Goal: Find specific page/section: Find specific page/section

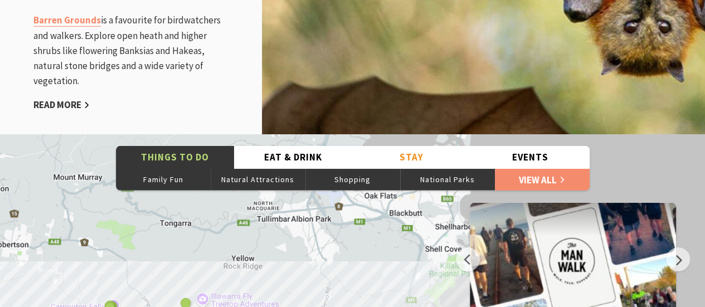
scroll to position [1672, 0]
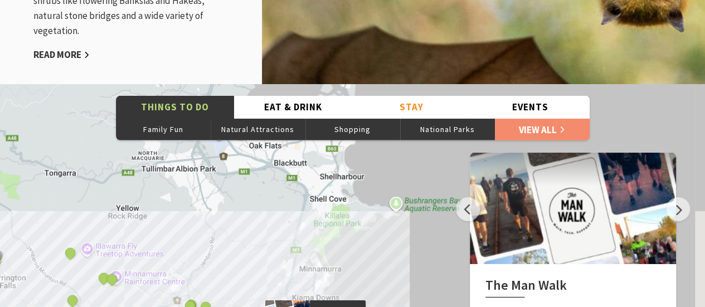
drag, startPoint x: 394, startPoint y: 191, endPoint x: 277, endPoint y: 191, distance: 116.5
click at [277, 191] on div "The [GEOGRAPHIC_DATA] [GEOGRAPHIC_DATA] [GEOGRAPHIC_DATA] [PERSON_NAME][GEOGRAP…" at bounding box center [352, 285] width 705 height 401
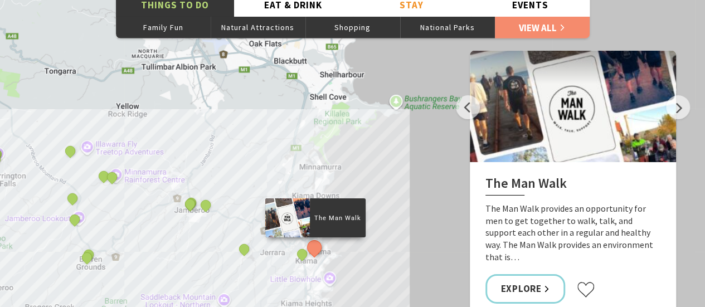
scroll to position [1784, 0]
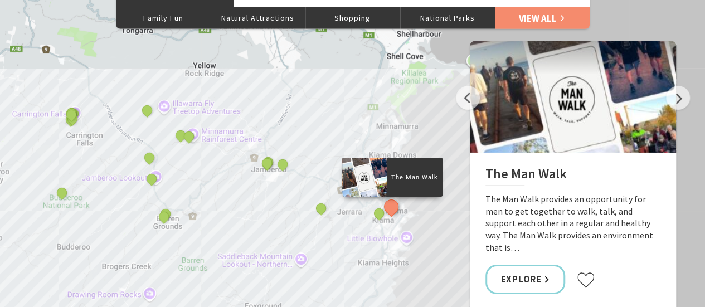
drag, startPoint x: 213, startPoint y: 198, endPoint x: 288, endPoint y: 169, distance: 80.6
click at [290, 168] on div "The [GEOGRAPHIC_DATA] [GEOGRAPHIC_DATA] [GEOGRAPHIC_DATA] [PERSON_NAME][GEOGRAP…" at bounding box center [352, 173] width 705 height 401
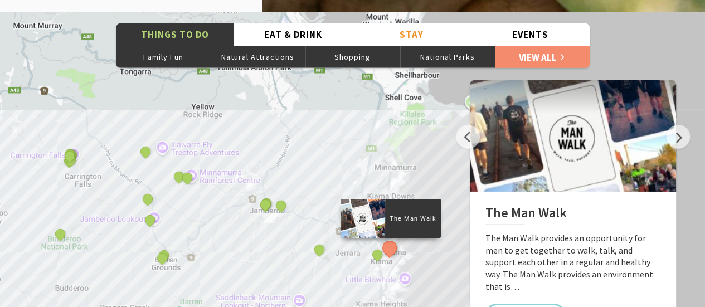
scroll to position [1728, 0]
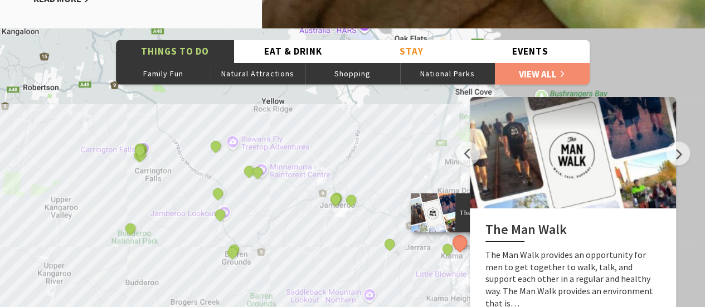
drag, startPoint x: 310, startPoint y: 148, endPoint x: 371, endPoint y: 127, distance: 64.9
click at [372, 127] on div "The [GEOGRAPHIC_DATA] [GEOGRAPHIC_DATA] [GEOGRAPHIC_DATA] [PERSON_NAME][GEOGRAP…" at bounding box center [352, 229] width 705 height 401
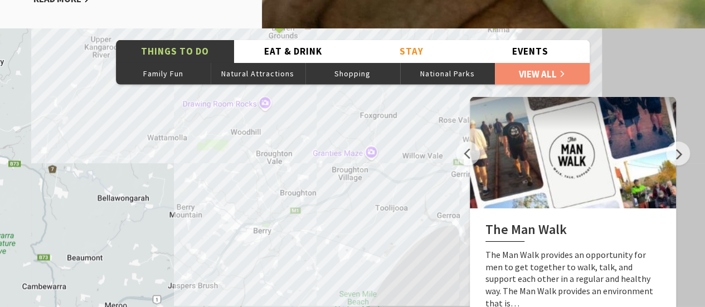
drag, startPoint x: 299, startPoint y: 241, endPoint x: 352, endPoint y: 14, distance: 233.5
click at [352, 14] on div "Jamberoo An adventurous mix of rolling hills & thrills Just a short drive from …" at bounding box center [352, 163] width 705 height 3783
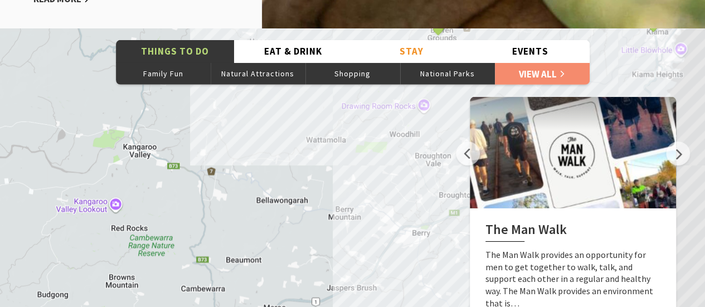
drag, startPoint x: 310, startPoint y: 238, endPoint x: 468, endPoint y: 240, distance: 157.8
click at [468, 240] on div "The [GEOGRAPHIC_DATA] [GEOGRAPHIC_DATA] [GEOGRAPHIC_DATA] [PERSON_NAME][GEOGRAP…" at bounding box center [352, 229] width 705 height 401
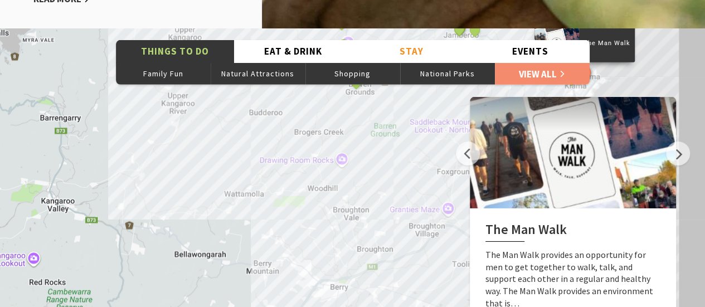
drag, startPoint x: 390, startPoint y: 151, endPoint x: 303, endPoint y: 202, distance: 100.2
click at [307, 206] on div "The [GEOGRAPHIC_DATA] [GEOGRAPHIC_DATA] [GEOGRAPHIC_DATA] [PERSON_NAME][GEOGRAP…" at bounding box center [352, 229] width 705 height 401
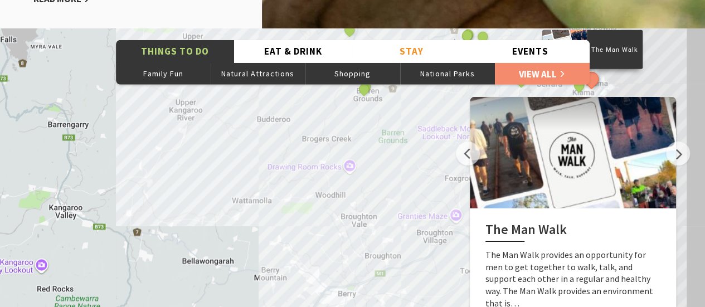
drag, startPoint x: 176, startPoint y: 195, endPoint x: 191, endPoint y: 202, distance: 16.5
click at [187, 202] on div "The [GEOGRAPHIC_DATA] [GEOGRAPHIC_DATA] [GEOGRAPHIC_DATA] [PERSON_NAME][GEOGRAP…" at bounding box center [352, 229] width 705 height 401
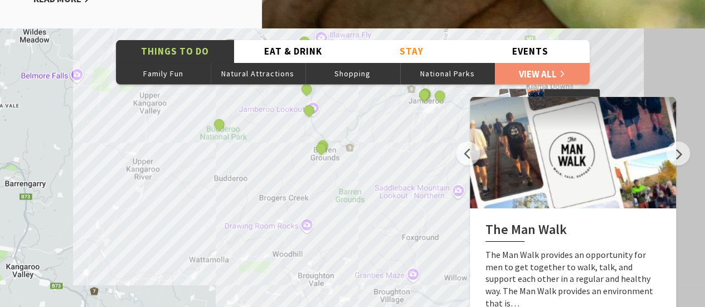
drag, startPoint x: 236, startPoint y: 141, endPoint x: 187, endPoint y: 195, distance: 73.0
click at [191, 200] on div "The [GEOGRAPHIC_DATA] [GEOGRAPHIC_DATA] [GEOGRAPHIC_DATA] [PERSON_NAME][GEOGRAP…" at bounding box center [352, 229] width 705 height 401
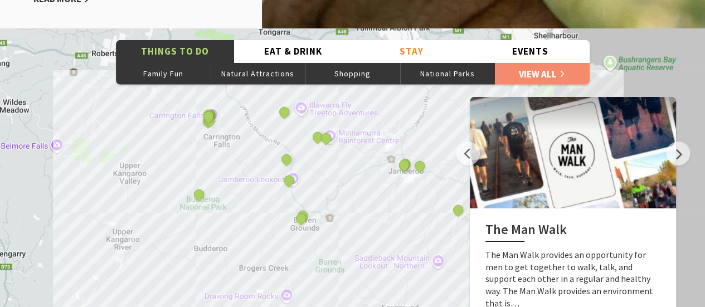
drag, startPoint x: 273, startPoint y: 132, endPoint x: 254, endPoint y: 199, distance: 69.7
click at [252, 205] on div "The [GEOGRAPHIC_DATA] [GEOGRAPHIC_DATA] [GEOGRAPHIC_DATA] [PERSON_NAME][GEOGRAP…" at bounding box center [352, 229] width 705 height 401
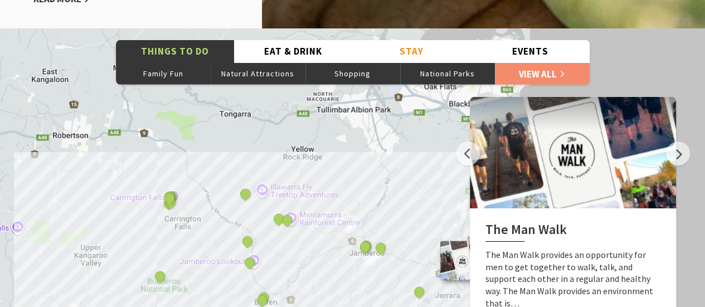
drag, startPoint x: 269, startPoint y: 127, endPoint x: 223, endPoint y: 197, distance: 84.3
click at [231, 208] on div "The [GEOGRAPHIC_DATA] [GEOGRAPHIC_DATA] [GEOGRAPHIC_DATA] [PERSON_NAME][GEOGRAP…" at bounding box center [352, 229] width 705 height 401
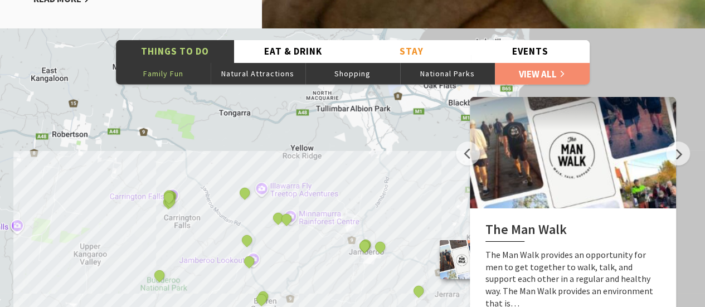
drag, startPoint x: 162, startPoint y: 59, endPoint x: 171, endPoint y: 66, distance: 12.3
click at [162, 62] on button "Family Fun" at bounding box center [163, 73] width 95 height 22
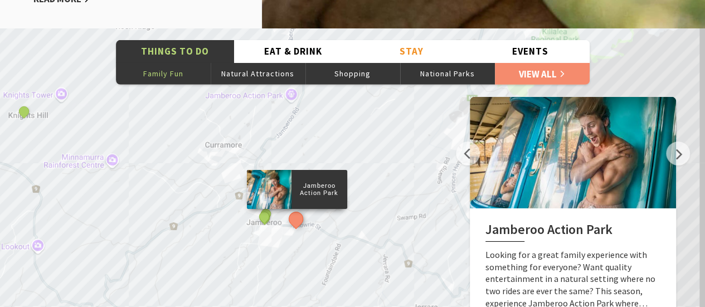
drag, startPoint x: 365, startPoint y: 200, endPoint x: 258, endPoint y: 114, distance: 137.1
click at [258, 114] on div "Jamberoo Action Park Jamberoo Pool Illawarra Fly Treetop Adventures Footgolf Ja…" at bounding box center [352, 229] width 705 height 401
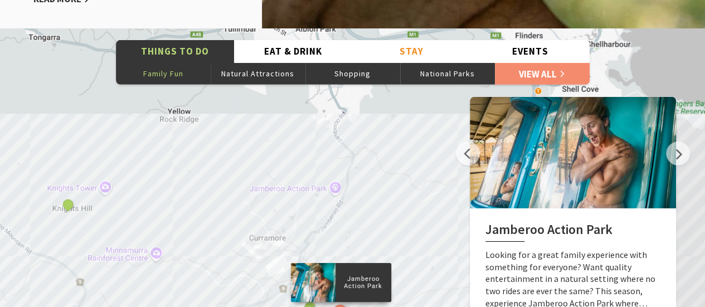
drag, startPoint x: 396, startPoint y: 178, endPoint x: 333, endPoint y: 260, distance: 103.4
click at [437, 271] on div "Jamberoo Action Park Jamberoo Pool Illawarra Fly Treetop Adventures Footgolf Ja…" at bounding box center [352, 229] width 705 height 401
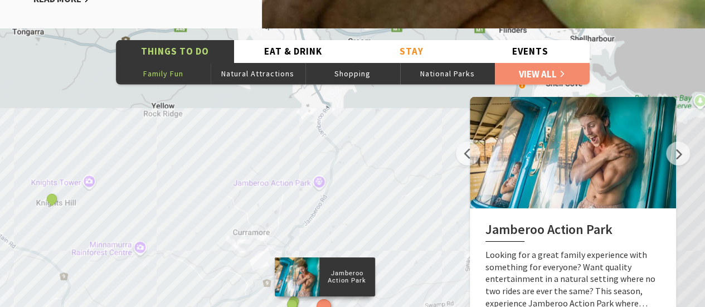
click at [249, 219] on div "Jamberoo Action Park Jamberoo Pool Illawarra Fly Treetop Adventures Footgolf Ja…" at bounding box center [352, 229] width 705 height 401
click at [680, 142] on button "Next" at bounding box center [678, 154] width 24 height 24
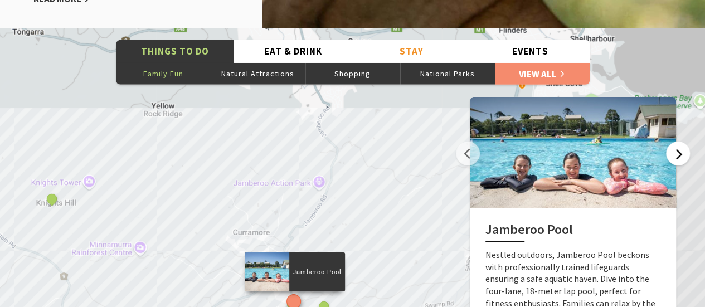
click at [679, 142] on button "Next" at bounding box center [678, 154] width 24 height 24
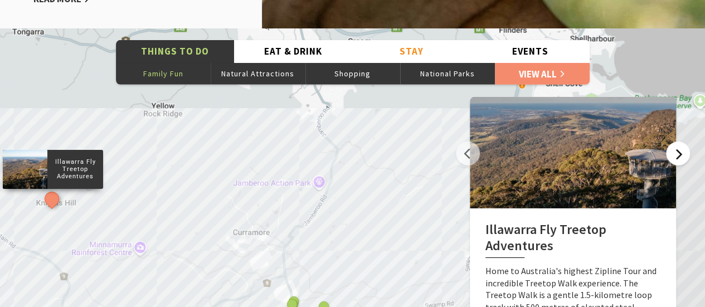
click at [678, 142] on button "Next" at bounding box center [678, 154] width 24 height 24
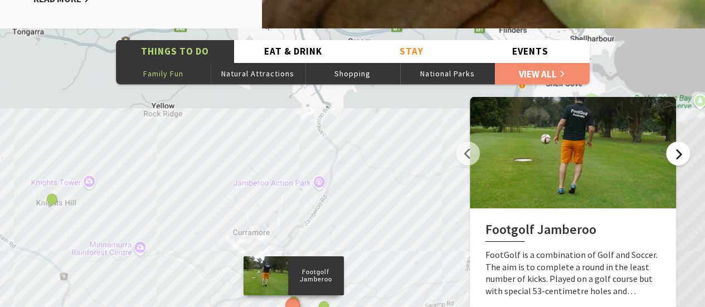
click at [678, 142] on button "Next" at bounding box center [678, 154] width 24 height 24
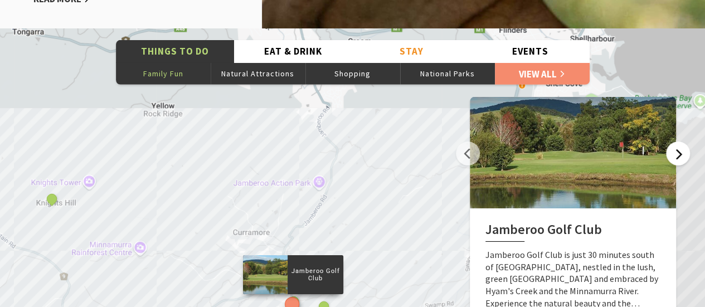
click at [678, 142] on button "Next" at bounding box center [678, 154] width 24 height 24
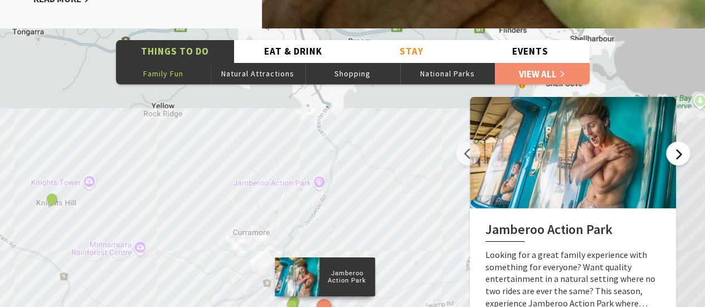
click at [678, 142] on button "Next" at bounding box center [678, 154] width 24 height 24
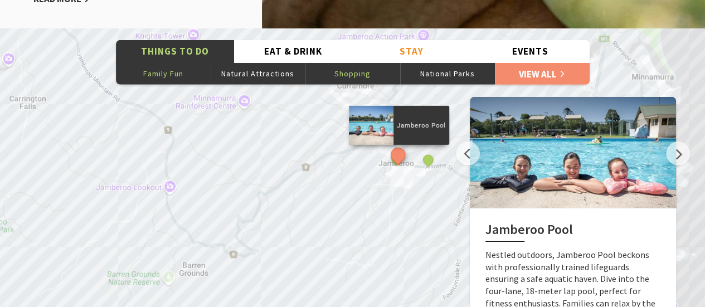
drag, startPoint x: 278, startPoint y: 202, endPoint x: 382, endPoint y: 56, distance: 179.4
click at [382, 56] on div "Things To Do Family Fun Natural Attractions Shopping National Parks View All Ea…" at bounding box center [352, 229] width 705 height 401
